Goal: Transaction & Acquisition: Download file/media

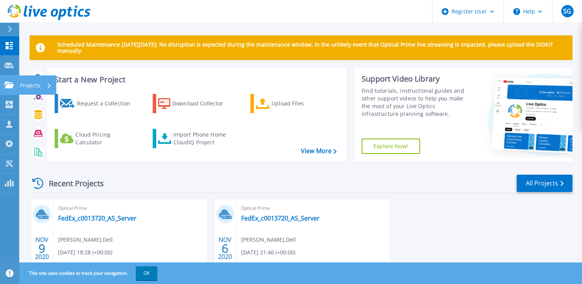
click at [29, 84] on p "Projects" at bounding box center [30, 85] width 20 height 20
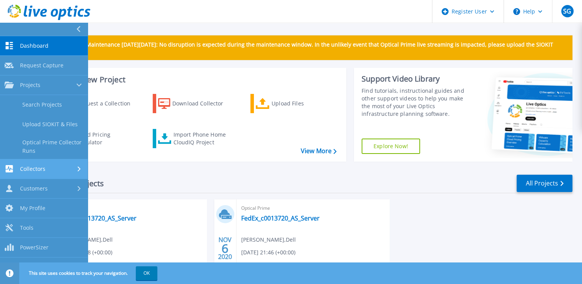
click at [32, 171] on span "Collectors" at bounding box center [32, 168] width 25 height 7
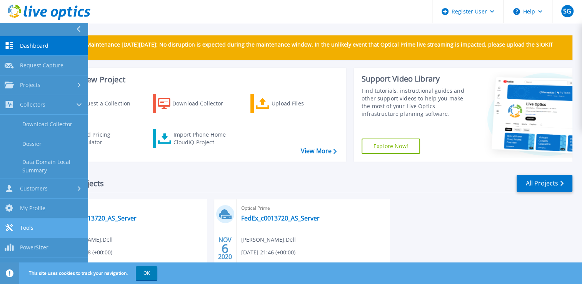
click at [25, 226] on span "Tools" at bounding box center [26, 227] width 13 height 7
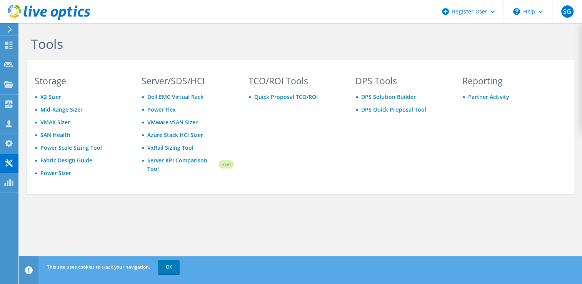
click at [56, 121] on link "VMAX Sizer" at bounding box center [55, 121] width 30 height 7
click at [171, 268] on link "OK" at bounding box center [169, 267] width 22 height 14
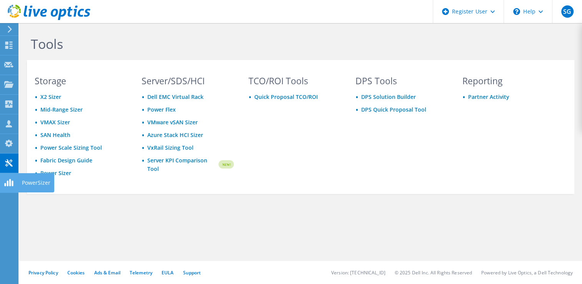
click at [12, 183] on use at bounding box center [8, 182] width 9 height 7
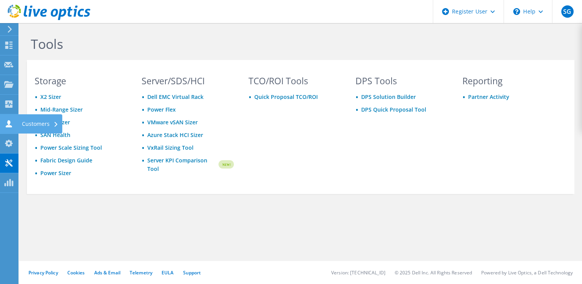
click at [38, 125] on div "Customers" at bounding box center [40, 123] width 44 height 19
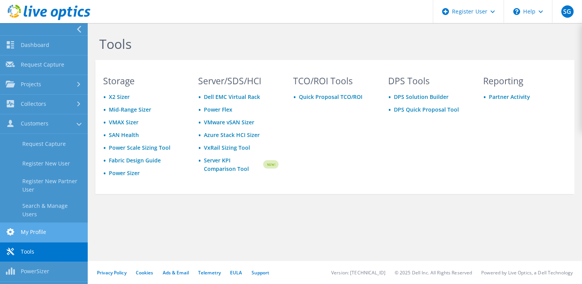
click at [34, 228] on link "My Profile" at bounding box center [44, 233] width 88 height 20
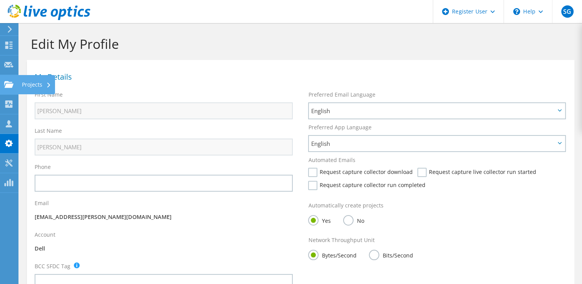
click at [11, 83] on use at bounding box center [8, 84] width 9 height 7
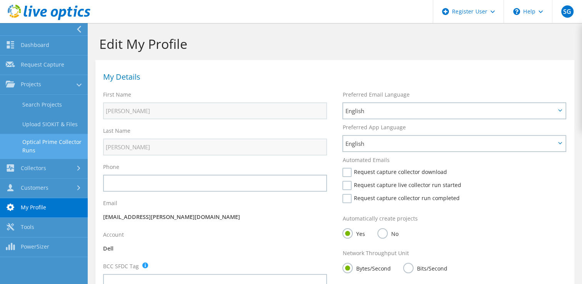
click at [56, 141] on link "Optical Prime Collector Runs" at bounding box center [44, 146] width 88 height 25
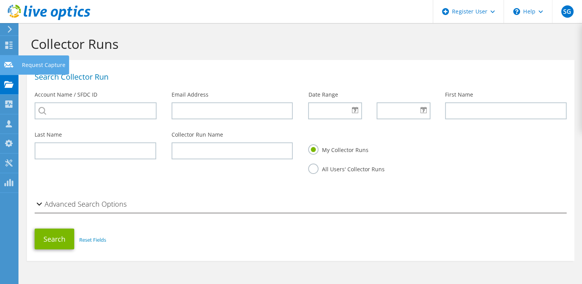
click at [9, 61] on icon at bounding box center [8, 64] width 9 height 7
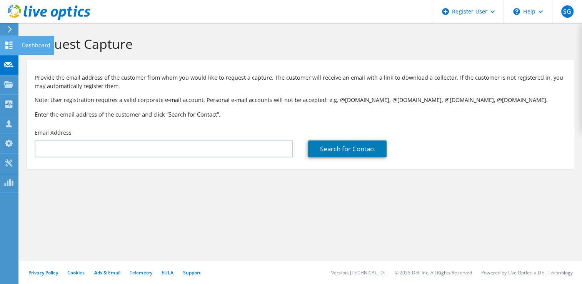
click at [5, 42] on use at bounding box center [8, 45] width 7 height 7
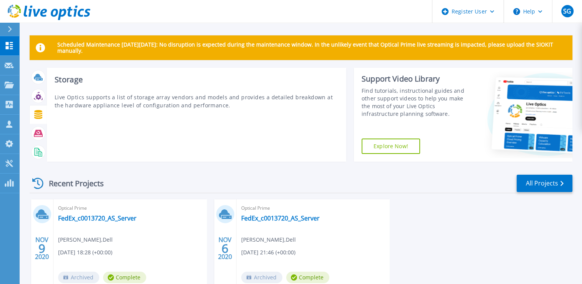
click at [40, 116] on icon at bounding box center [38, 114] width 8 height 9
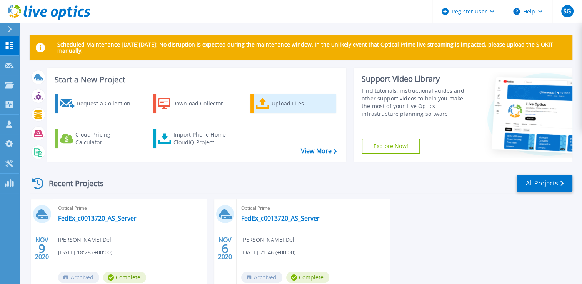
click at [291, 99] on div "Upload Files" at bounding box center [302, 103] width 62 height 15
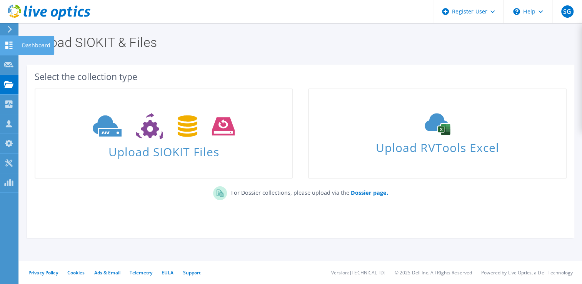
click at [6, 44] on icon at bounding box center [8, 45] width 9 height 7
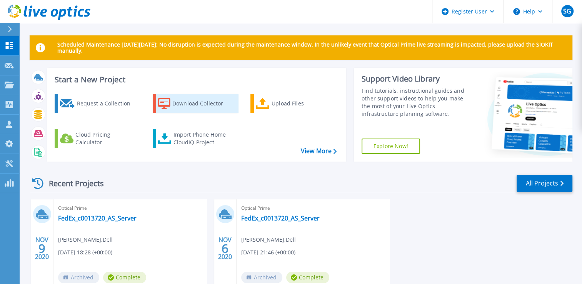
click at [198, 100] on div "Download Collector" at bounding box center [203, 103] width 62 height 15
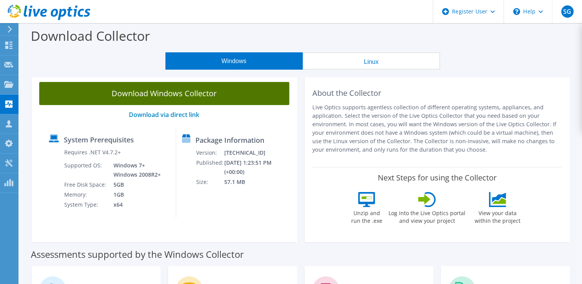
click at [180, 93] on link "Download Windows Collector" at bounding box center [164, 93] width 250 height 23
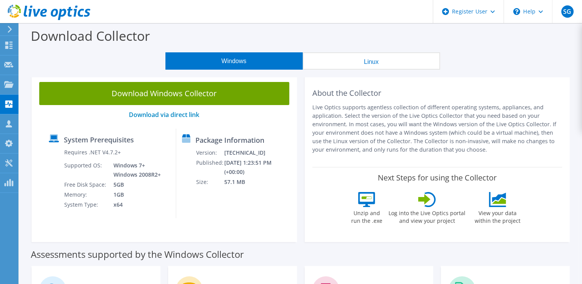
click at [313, 122] on p "Live Optics supports agentless collection of different operating systems, appli…" at bounding box center [437, 128] width 250 height 51
click at [368, 62] on button "Linux" at bounding box center [371, 60] width 137 height 17
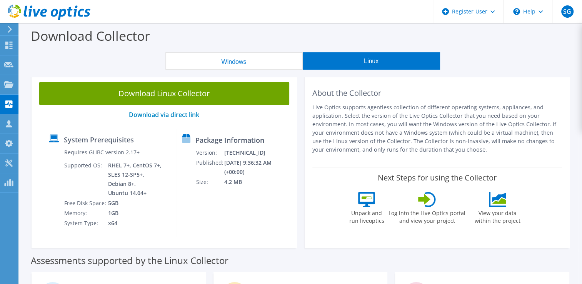
click at [235, 59] on button "Windows" at bounding box center [233, 60] width 137 height 17
